Goal: Information Seeking & Learning: Learn about a topic

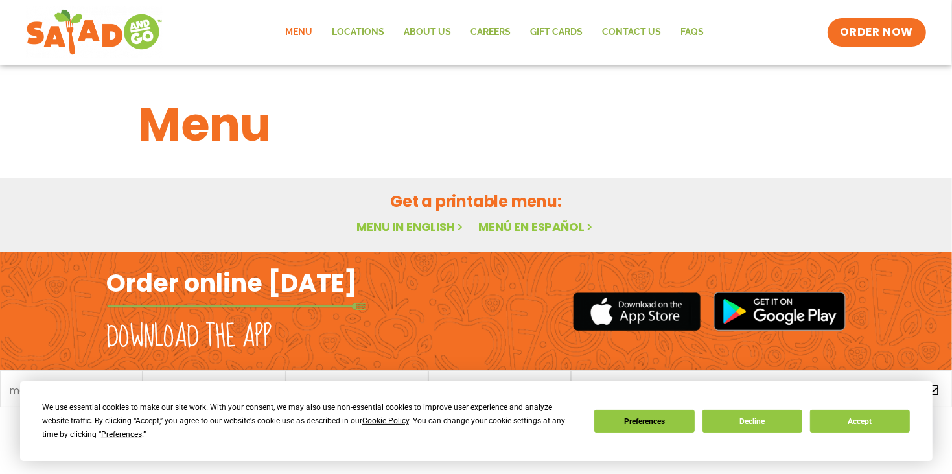
click at [311, 32] on link "Menu" at bounding box center [299, 32] width 47 height 30
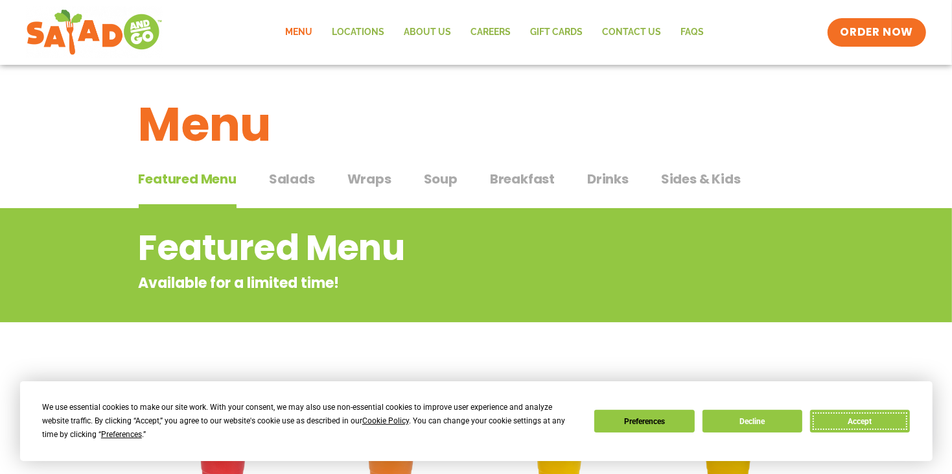
click at [863, 422] on button "Accept" at bounding box center [860, 421] width 100 height 23
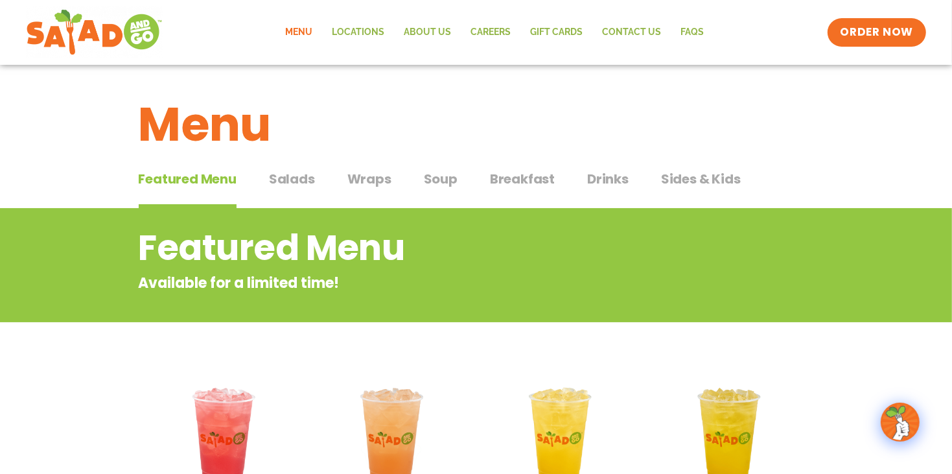
scroll to position [1, 0]
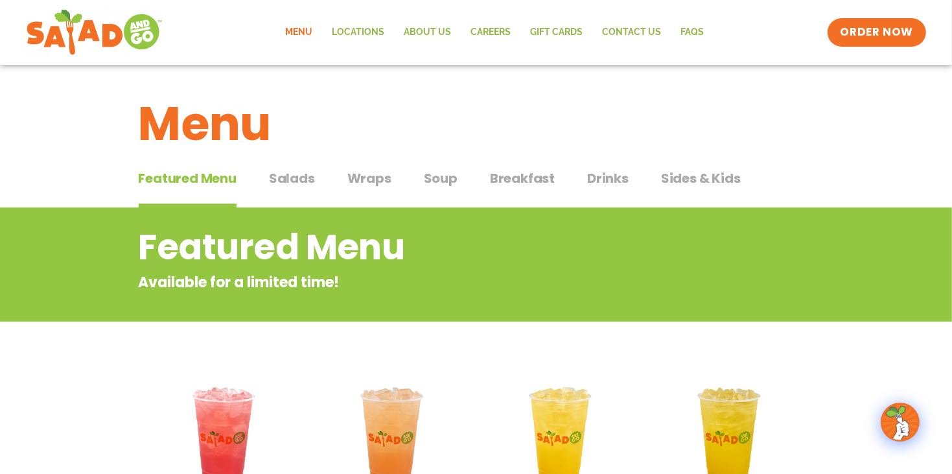
click at [293, 196] on button "Salads Salads" at bounding box center [292, 189] width 46 height 40
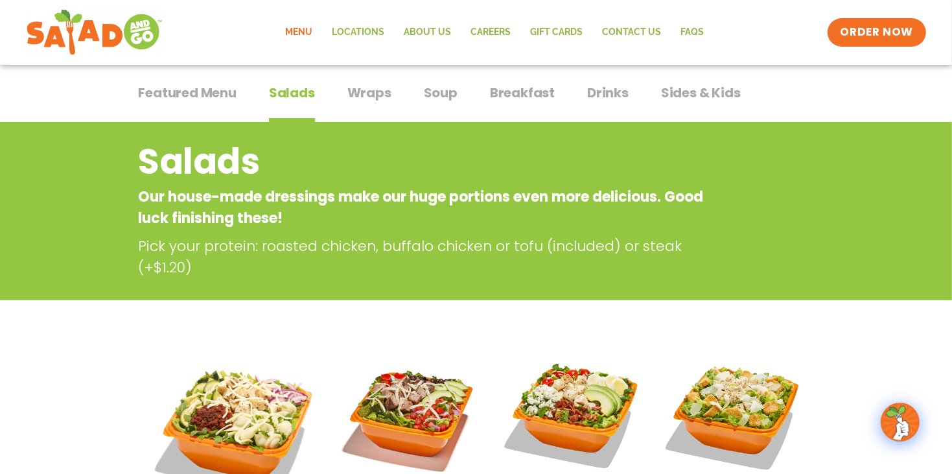
scroll to position [87, 0]
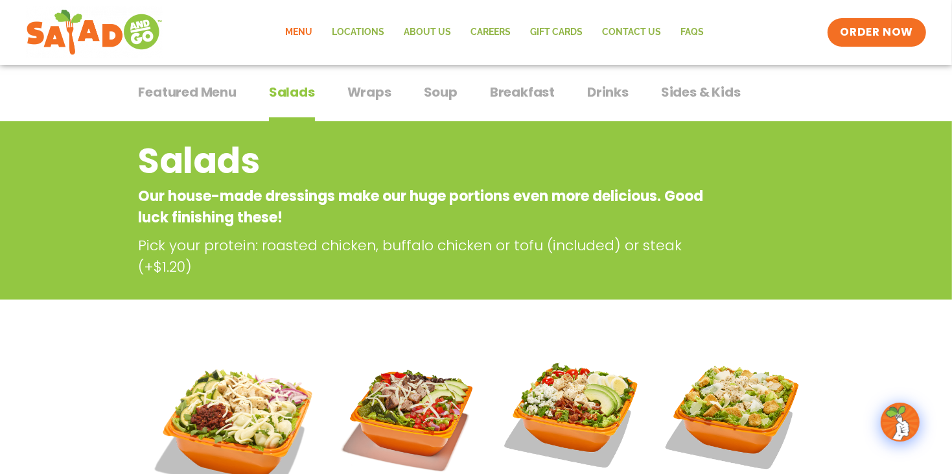
click at [379, 91] on span "Wraps" at bounding box center [369, 91] width 44 height 19
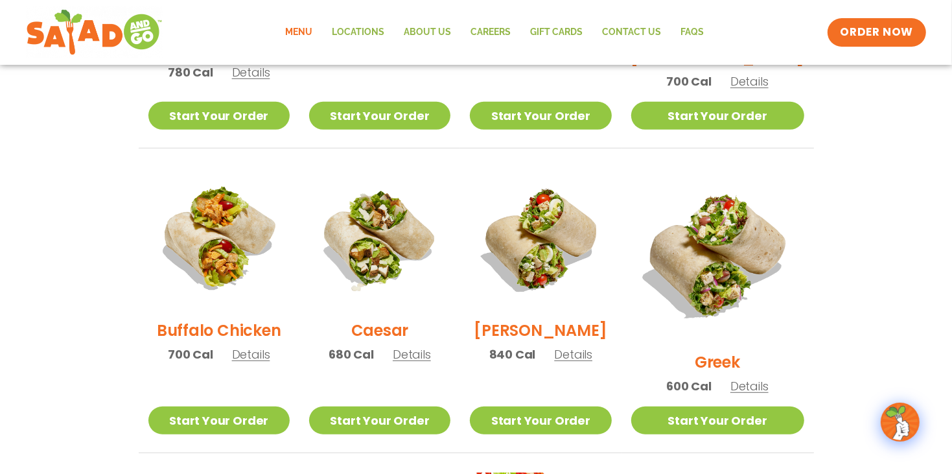
scroll to position [547, 0]
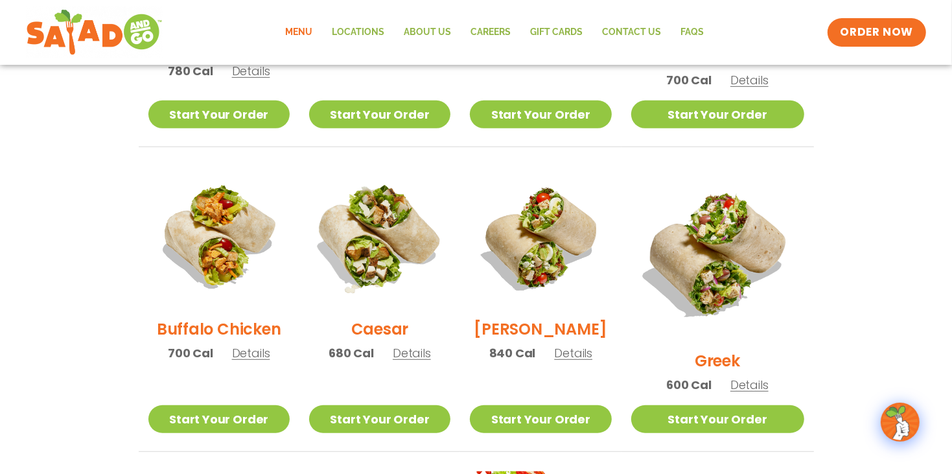
click at [370, 250] on img at bounding box center [380, 237] width 166 height 166
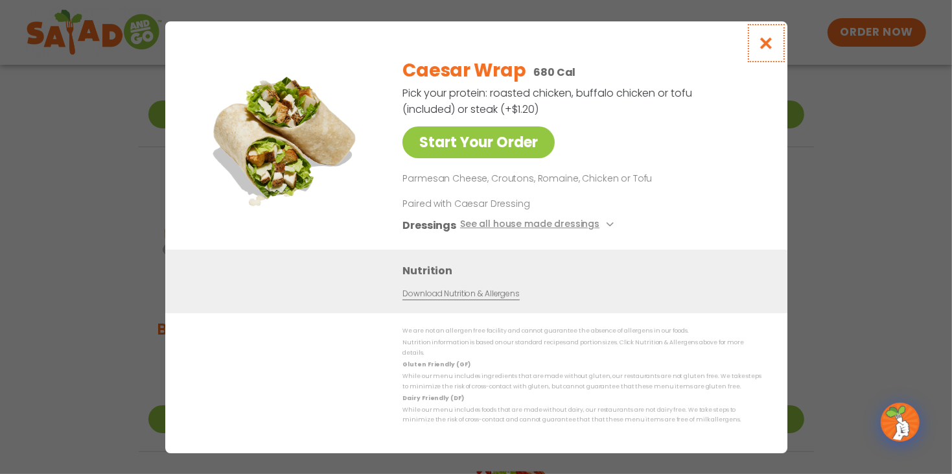
click at [762, 50] on icon "Close modal" at bounding box center [766, 43] width 16 height 14
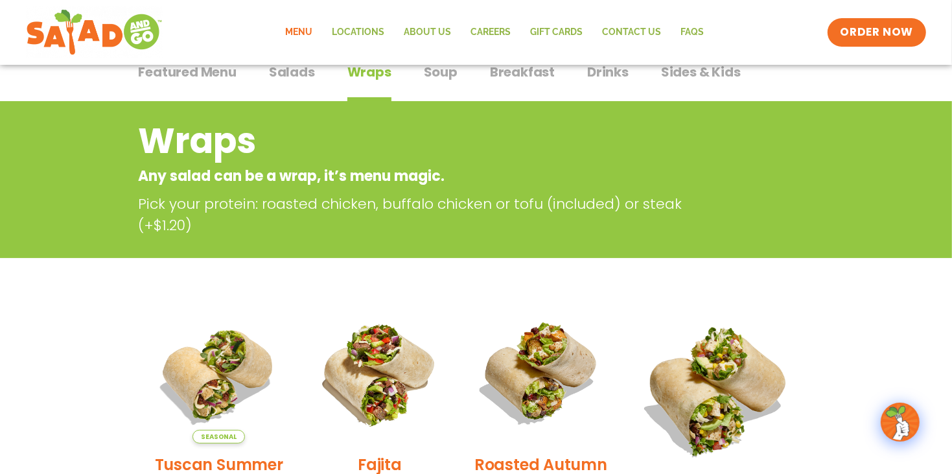
scroll to position [0, 0]
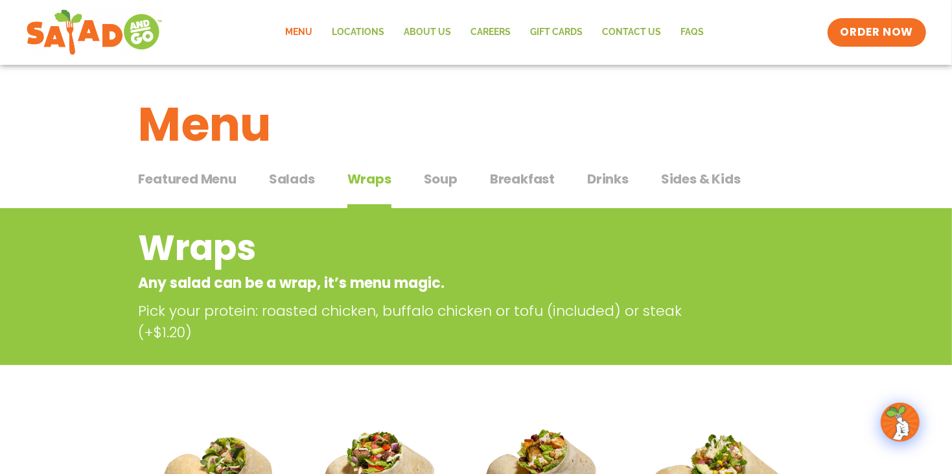
click at [306, 180] on span "Salads" at bounding box center [292, 178] width 46 height 19
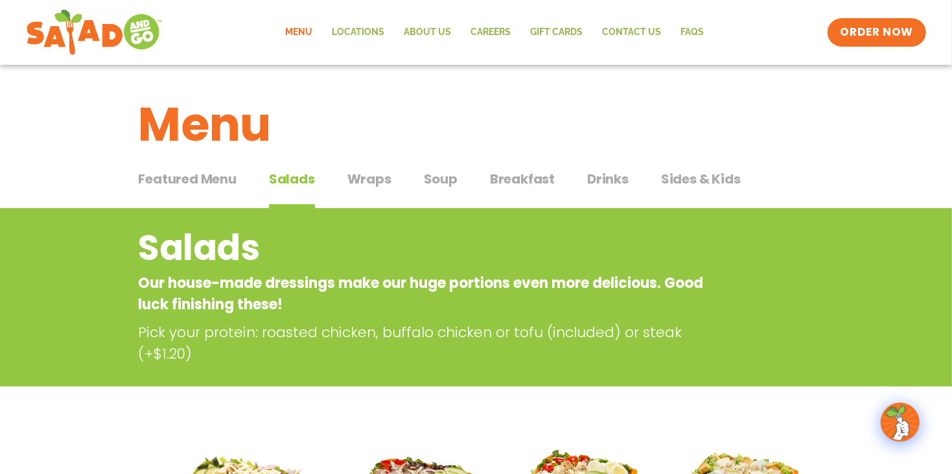
click at [196, 193] on button "Featured Menu Featured Menu" at bounding box center [188, 189] width 98 height 40
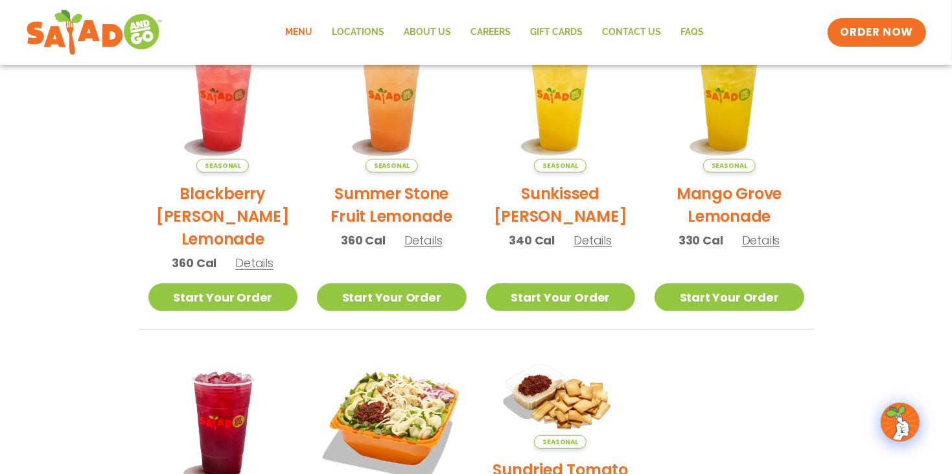
scroll to position [225, 0]
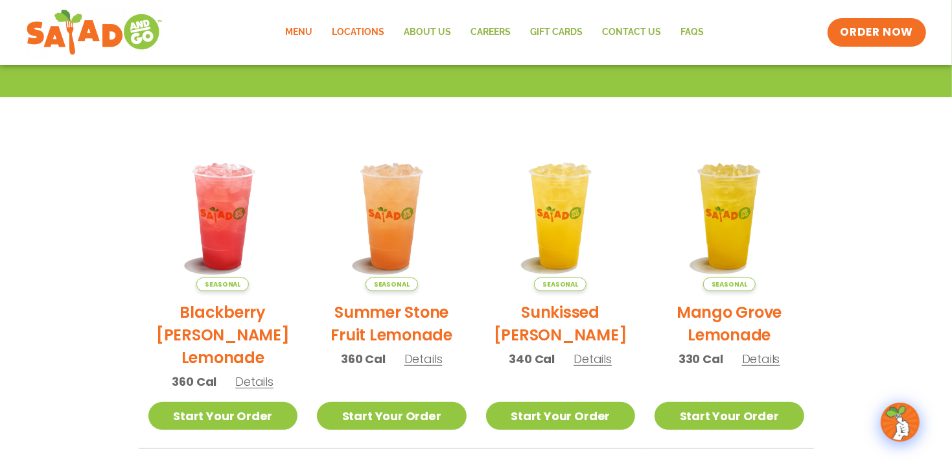
click at [365, 36] on link "Locations" at bounding box center [359, 32] width 72 height 30
